Goal: Transaction & Acquisition: Purchase product/service

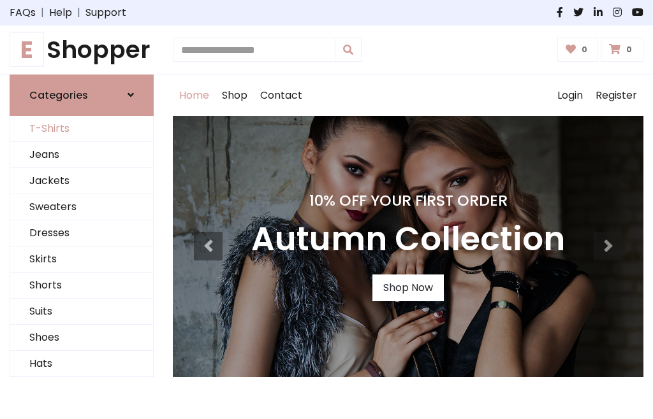
click at [82, 129] on link "T-Shirts" at bounding box center [81, 129] width 143 height 26
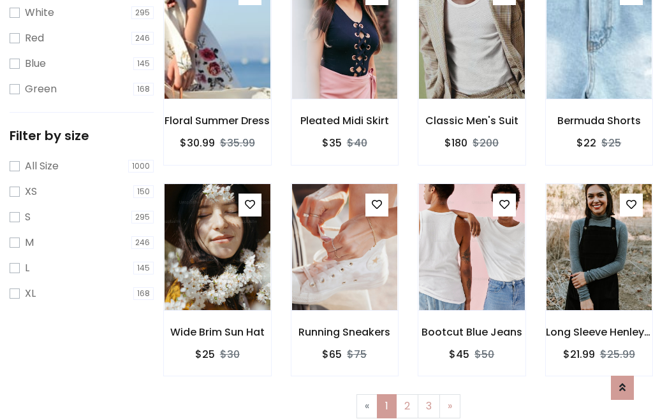
scroll to position [23, 0]
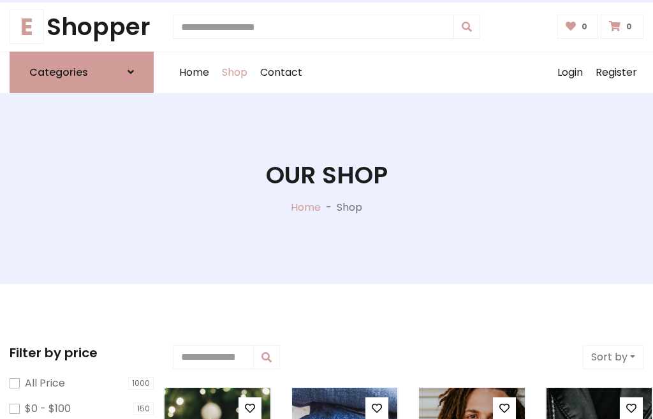
click at [326, 188] on h1 "Our Shop" at bounding box center [327, 175] width 122 height 29
click at [408, 72] on div "Home Shop Contact Log out Login Register" at bounding box center [408, 72] width 470 height 41
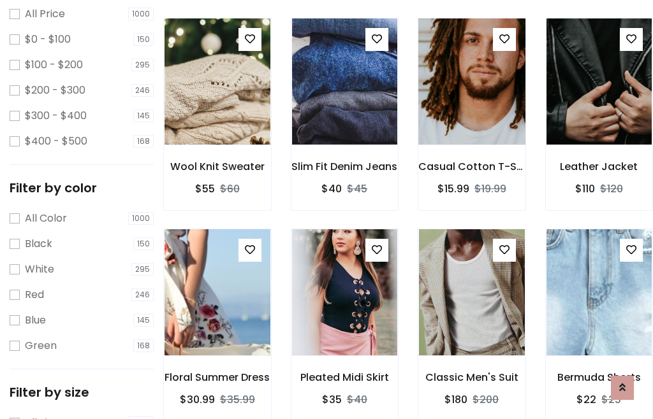
click at [471, 105] on img at bounding box center [471, 82] width 127 height 306
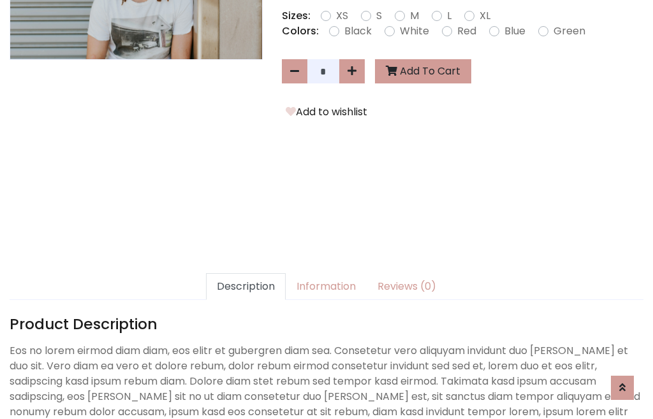
scroll to position [312, 0]
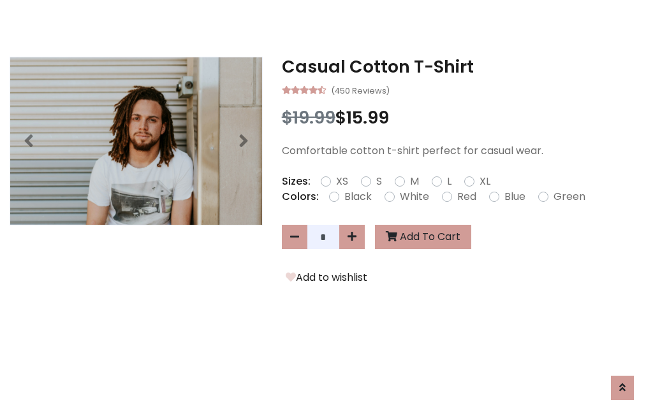
click at [462, 66] on h3 "Casual Cotton T-Shirt" at bounding box center [462, 67] width 361 height 20
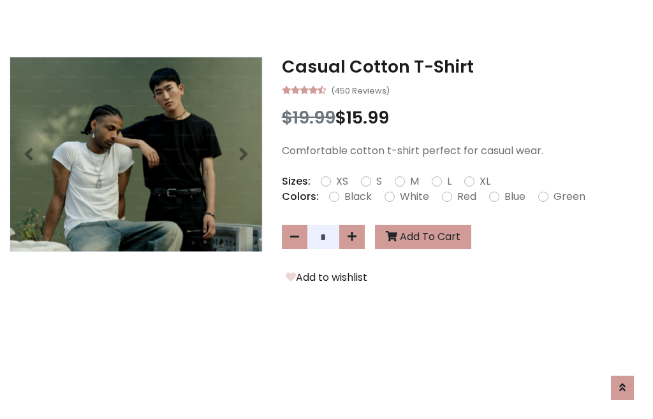
click at [462, 66] on h3 "Casual Cotton T-Shirt" at bounding box center [462, 67] width 361 height 20
